Goal: Task Accomplishment & Management: Use online tool/utility

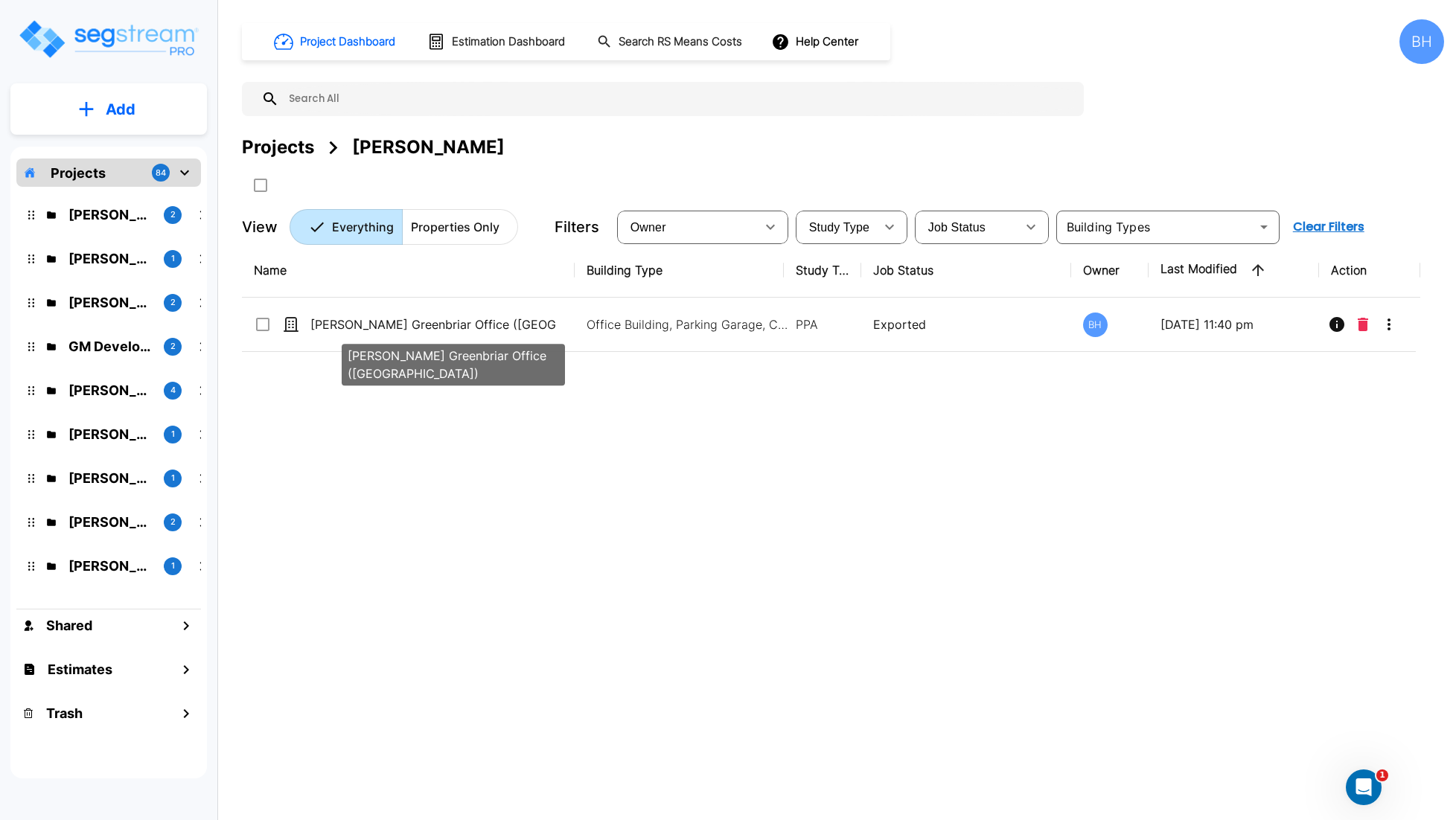
click at [520, 336] on div "[PERSON_NAME] Greenbriar Office ([GEOGRAPHIC_DATA])" at bounding box center [453, 360] width 227 height 53
checkbox input "true"
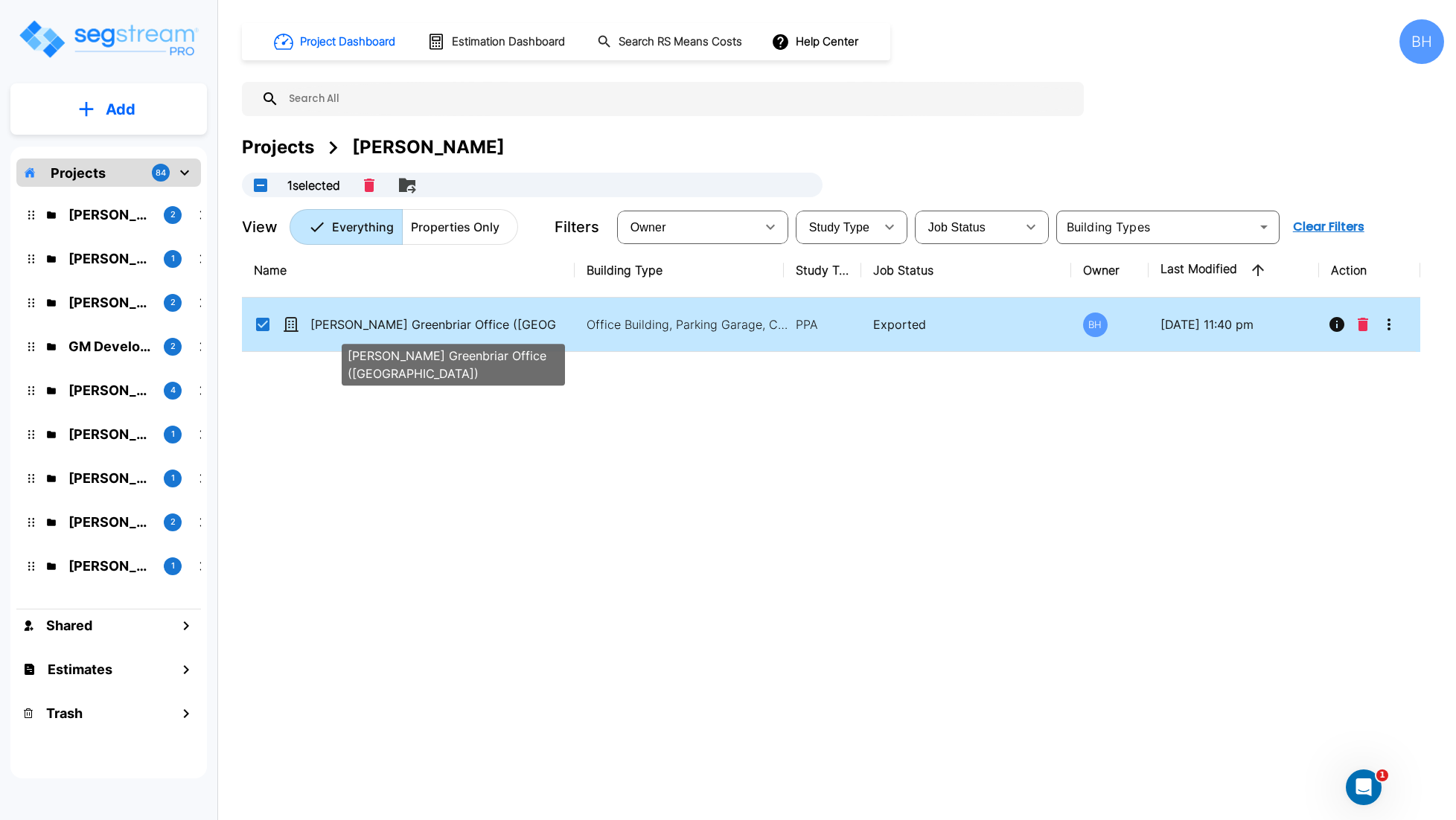
click at [520, 336] on div "[PERSON_NAME] Greenbriar Office ([GEOGRAPHIC_DATA])" at bounding box center [453, 360] width 227 height 53
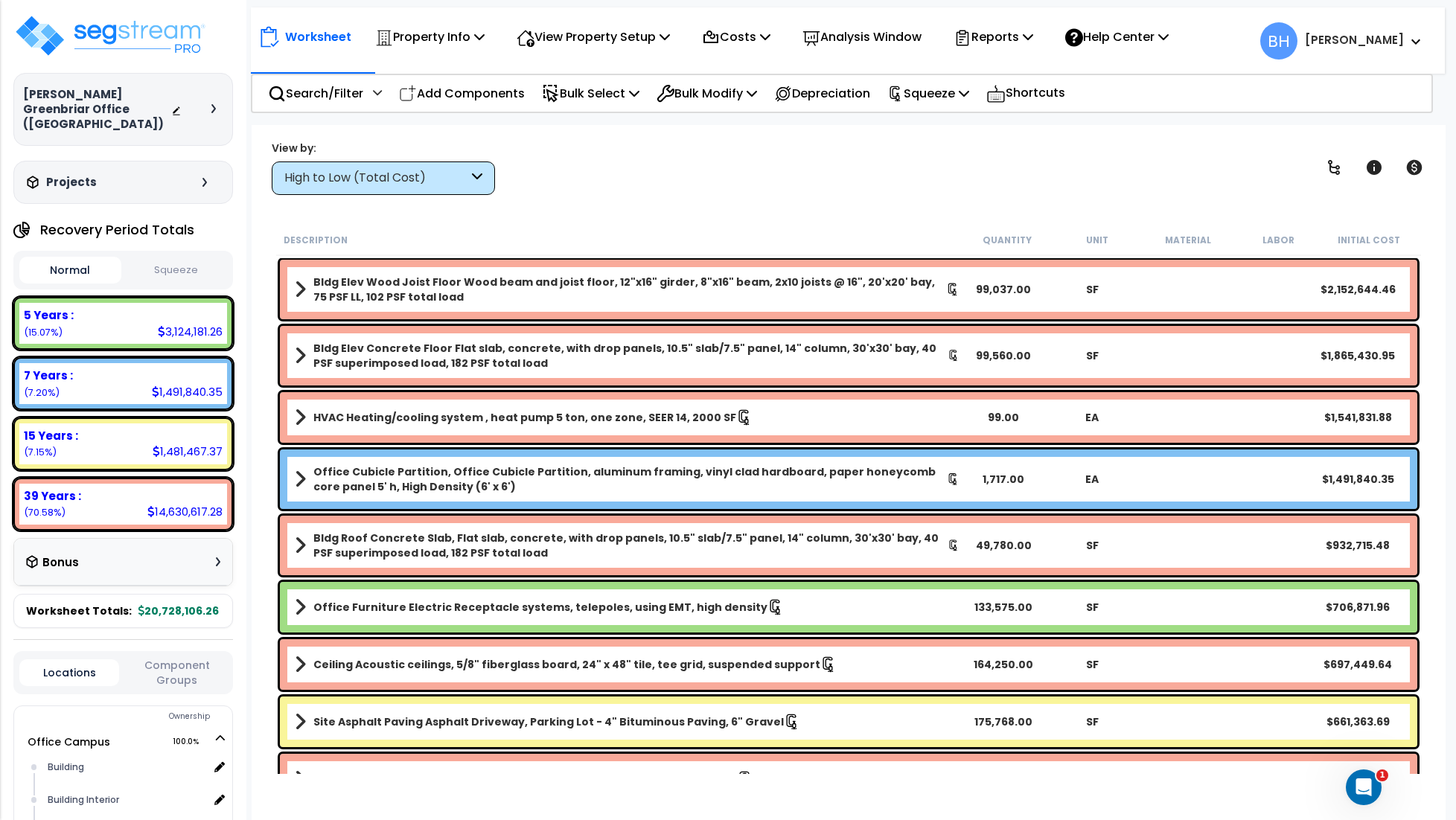
click at [178, 257] on button "Squeeze" at bounding box center [176, 270] width 102 height 26
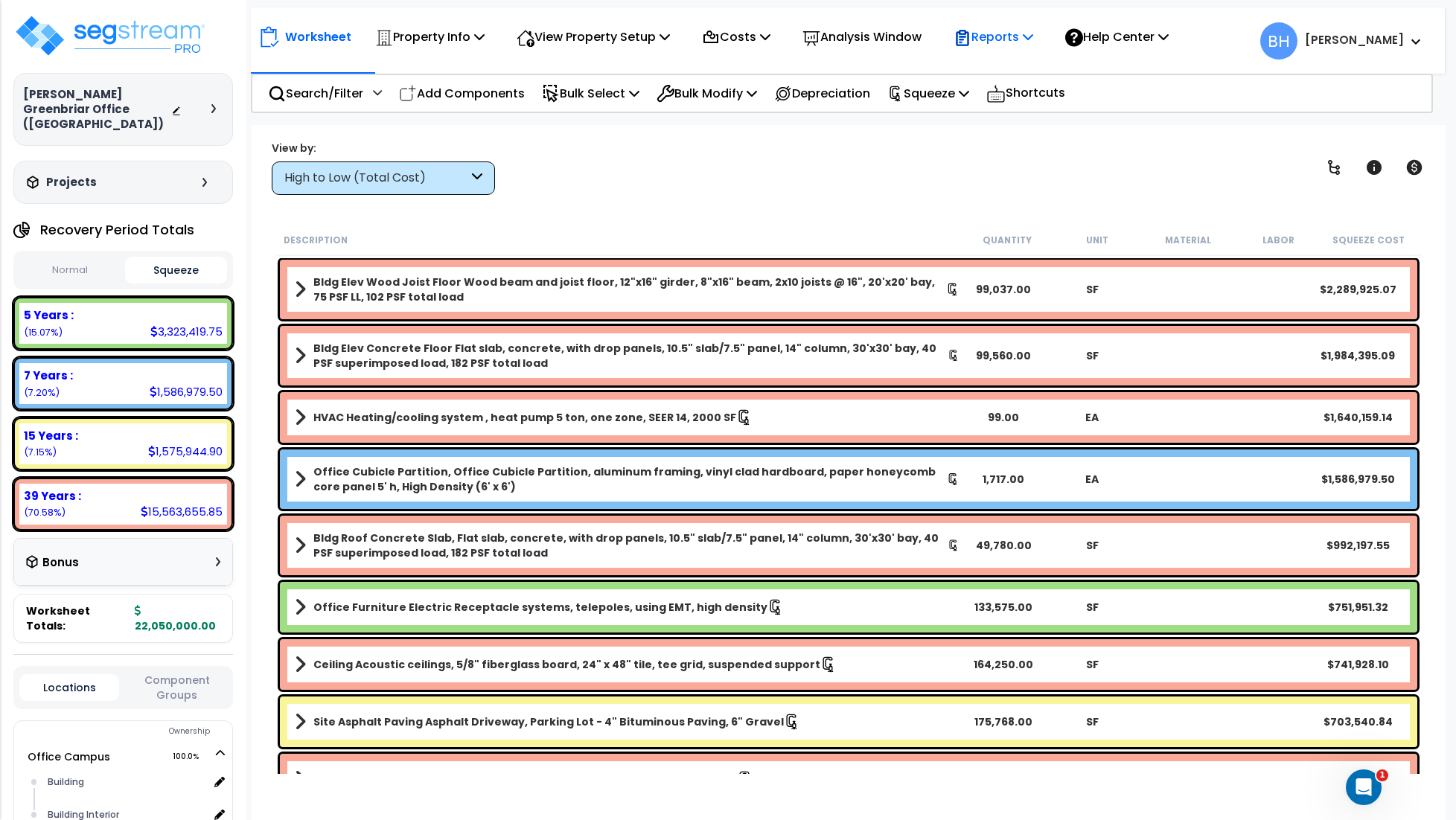
click at [1011, 36] on p "Reports" at bounding box center [994, 37] width 80 height 20
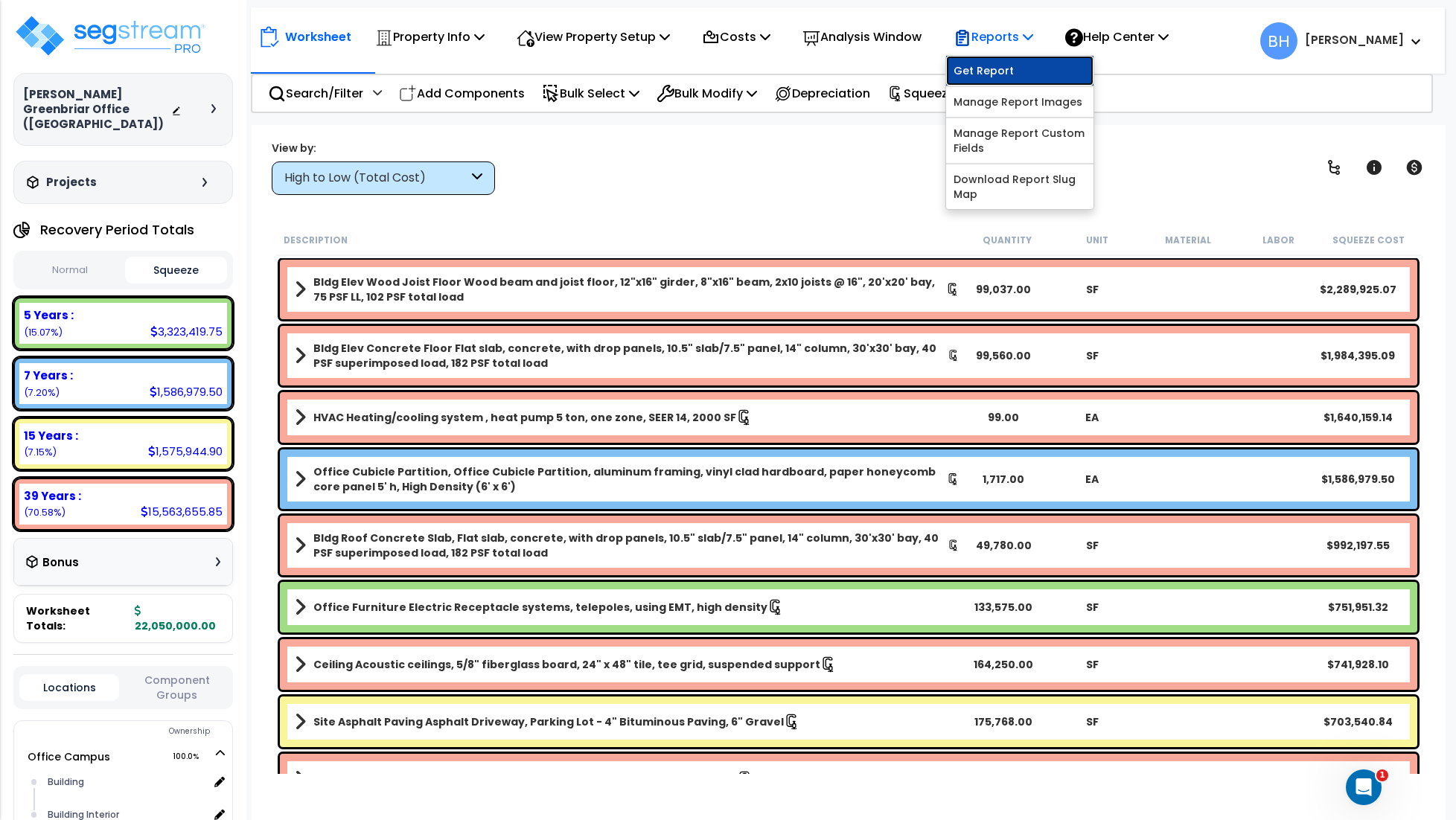
click at [994, 70] on link "Get Report" at bounding box center [1020, 70] width 148 height 30
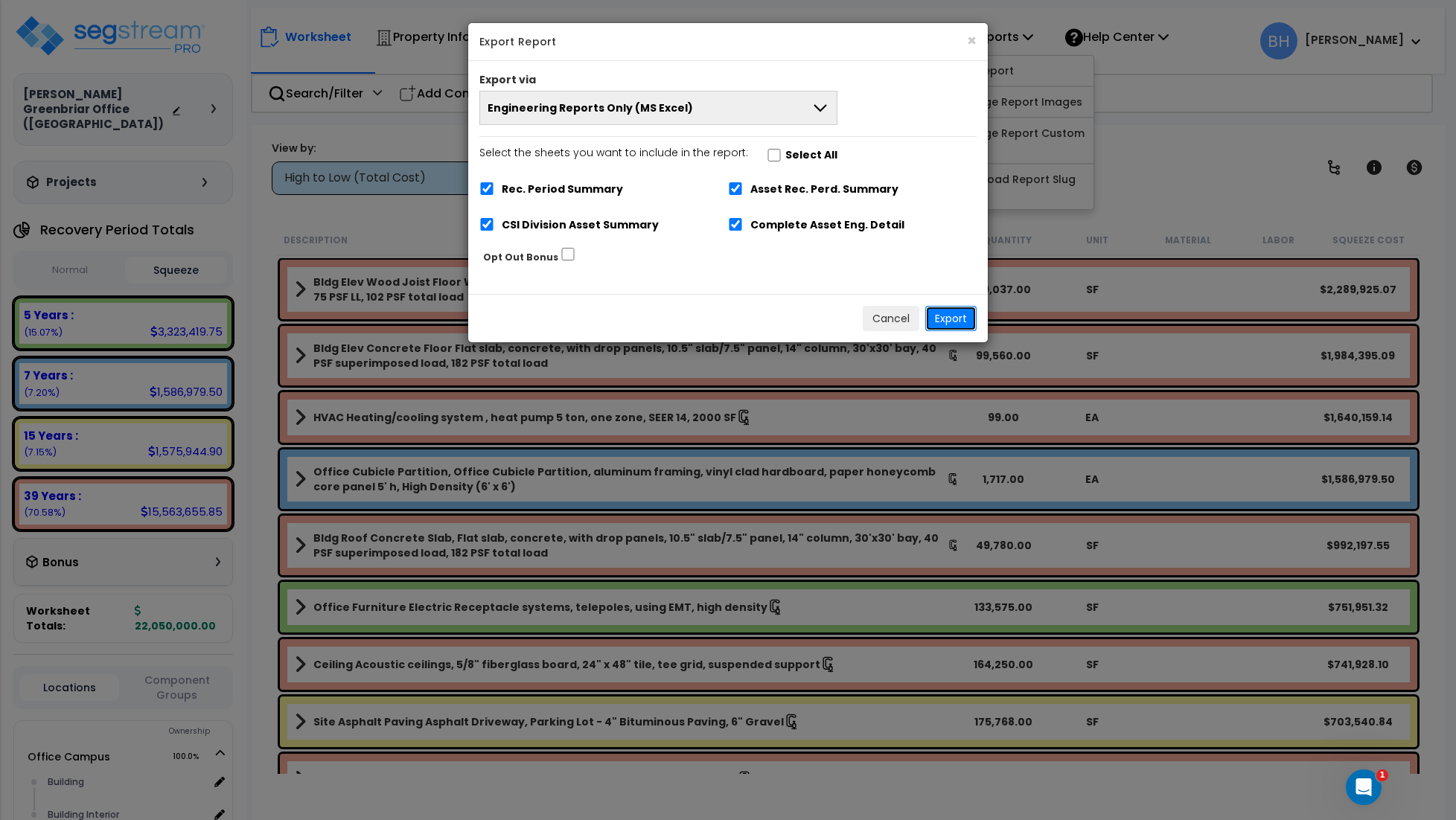
click at [949, 321] on button "Export" at bounding box center [950, 318] width 52 height 25
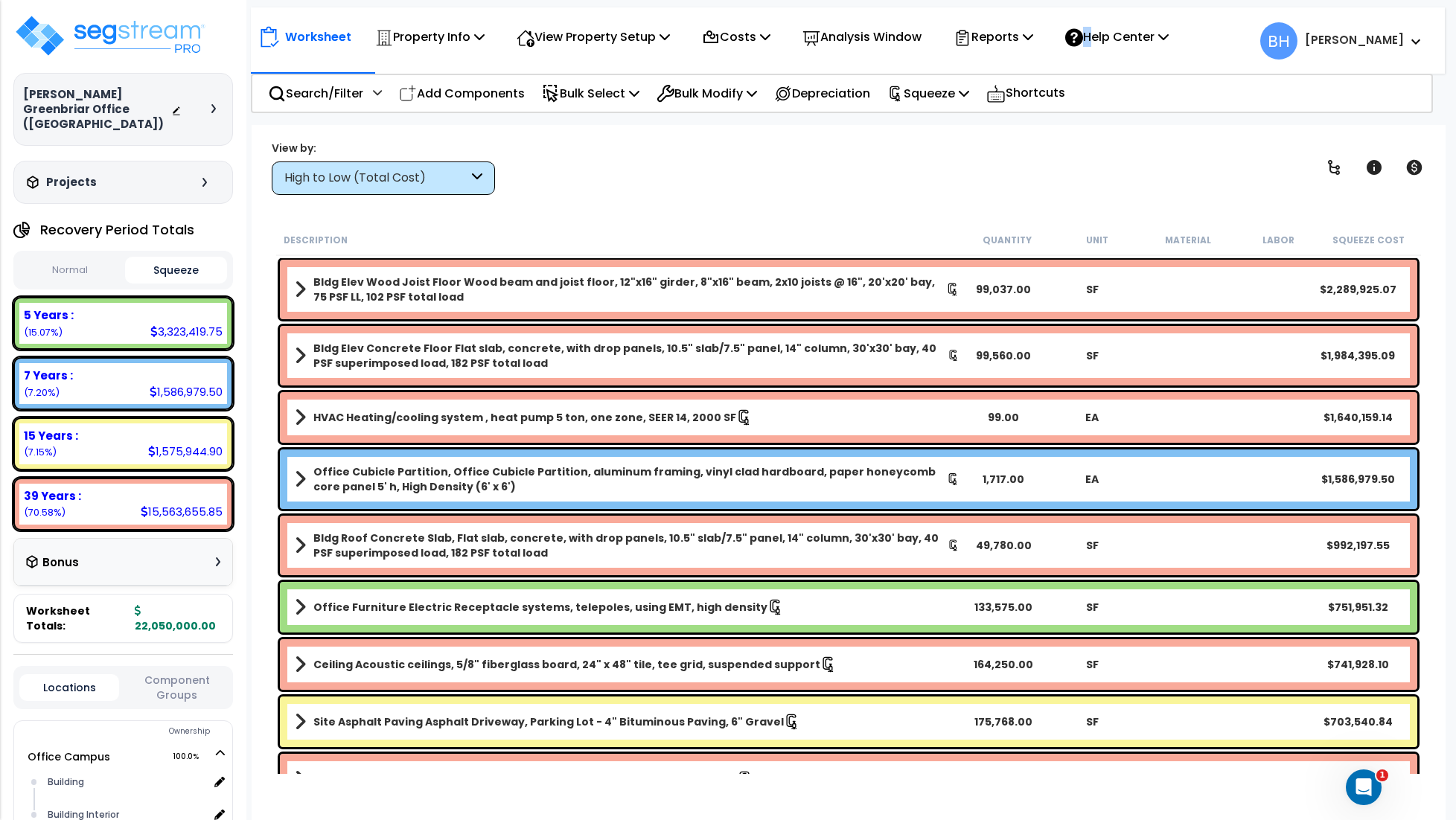
click at [1069, 27] on div "Worksheet Property Info Property Setup Add Property Unit Template property Clon…" at bounding box center [717, 36] width 918 height 35
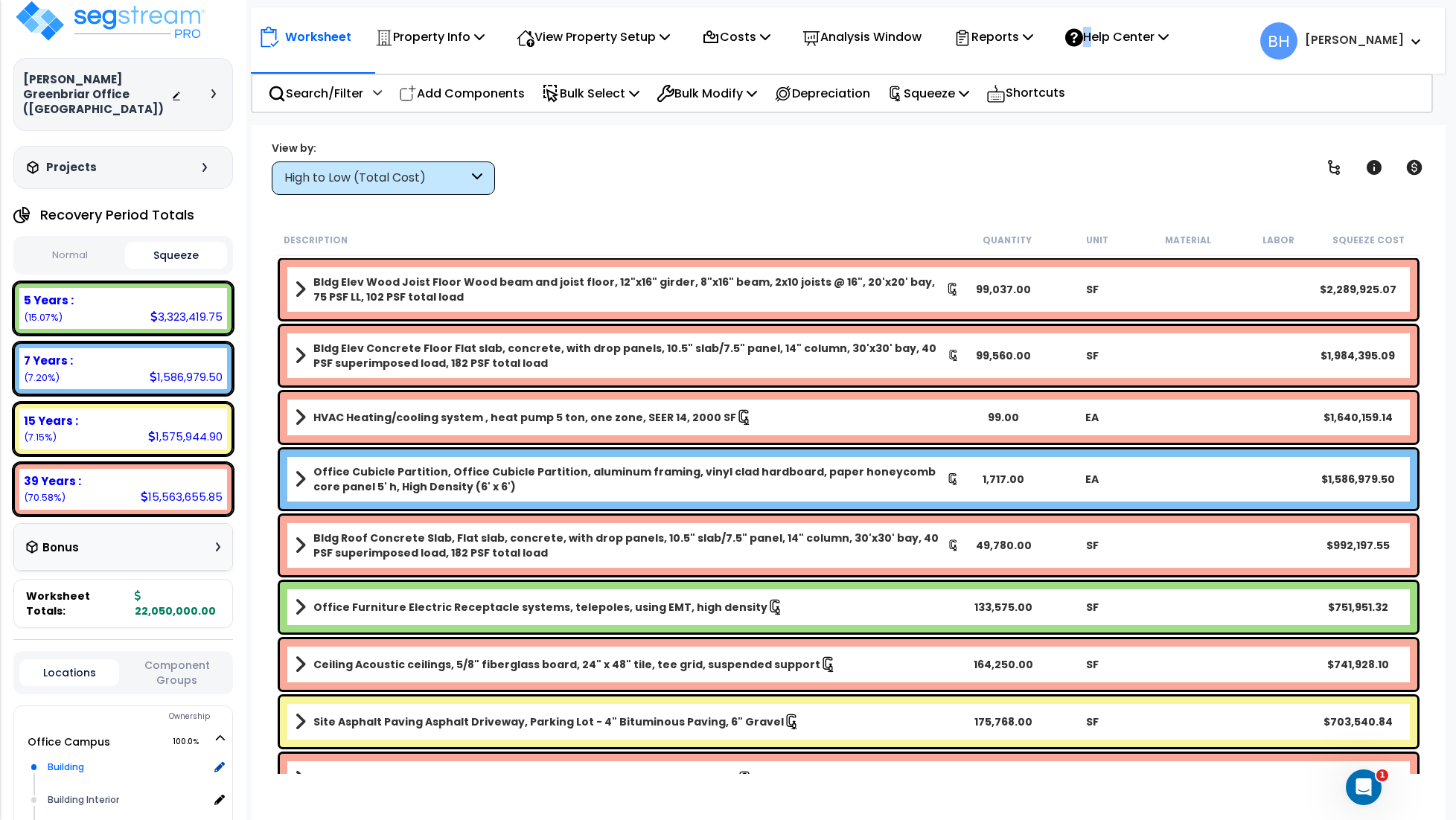
scroll to position [9, 0]
